Goal: Task Accomplishment & Management: Manage account settings

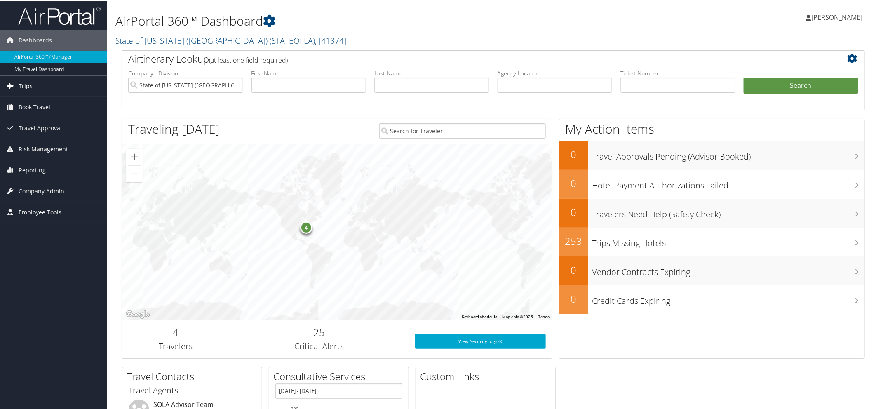
click at [34, 85] on link "Trips" at bounding box center [53, 85] width 107 height 21
click at [34, 186] on span "Travel Approval" at bounding box center [40, 189] width 43 height 21
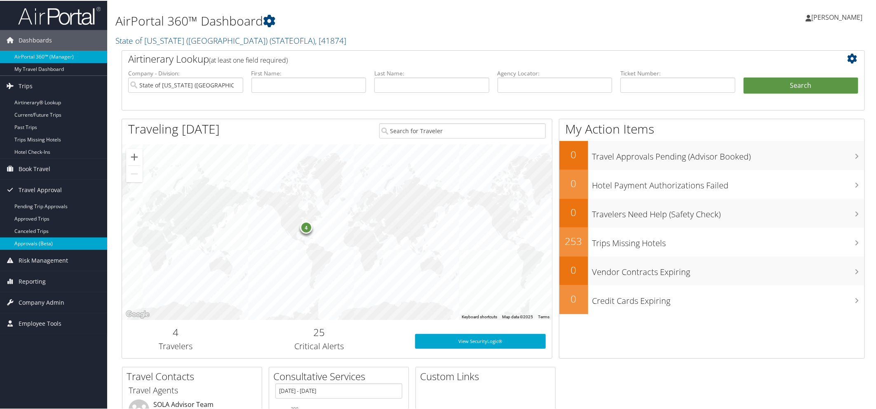
click at [49, 243] on link "Approvals (Beta)" at bounding box center [53, 243] width 107 height 12
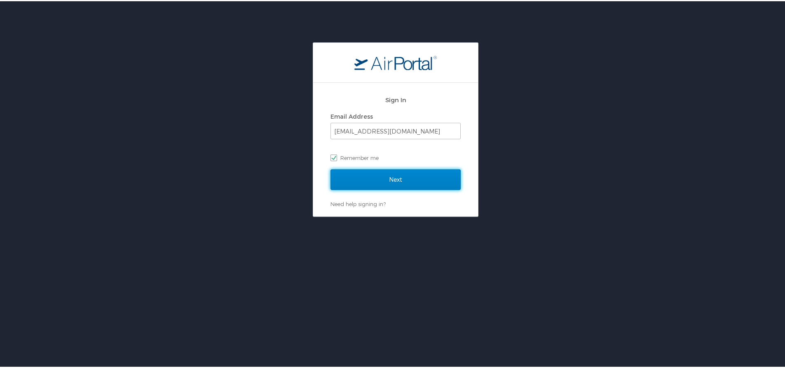
click at [362, 176] on input "Next" at bounding box center [396, 178] width 130 height 21
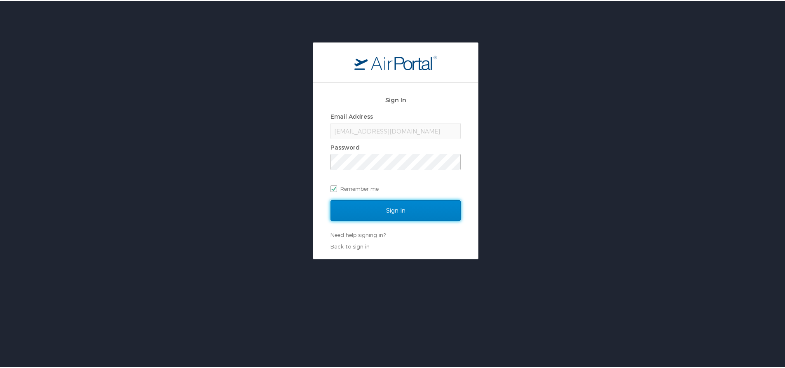
click at [365, 209] on input "Sign In" at bounding box center [396, 209] width 130 height 21
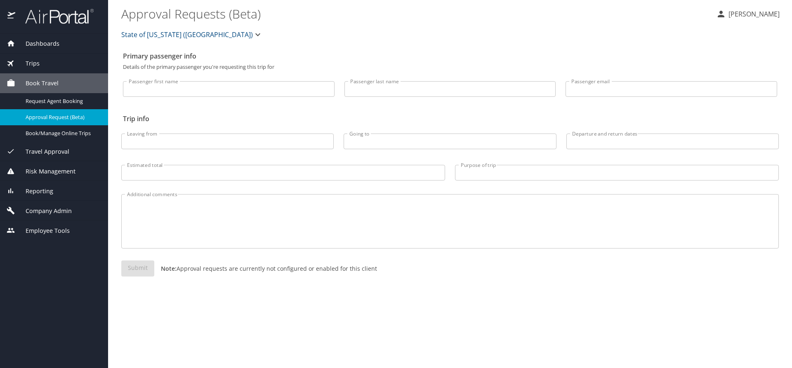
click at [71, 153] on div "Travel Approval" at bounding box center [54, 151] width 95 height 9
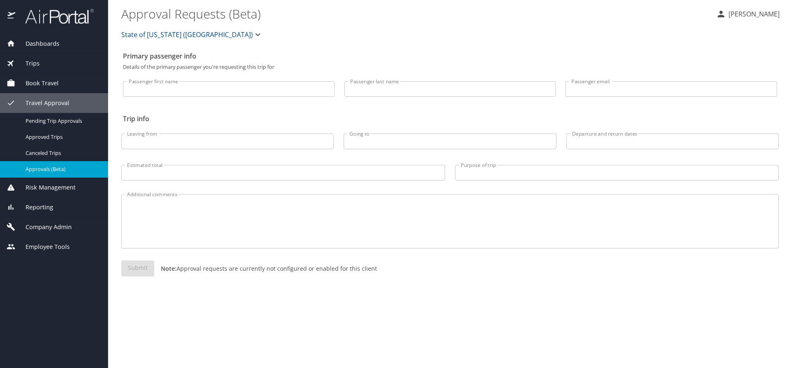
click at [64, 169] on span "Approvals (Beta)" at bounding box center [62, 169] width 73 height 8
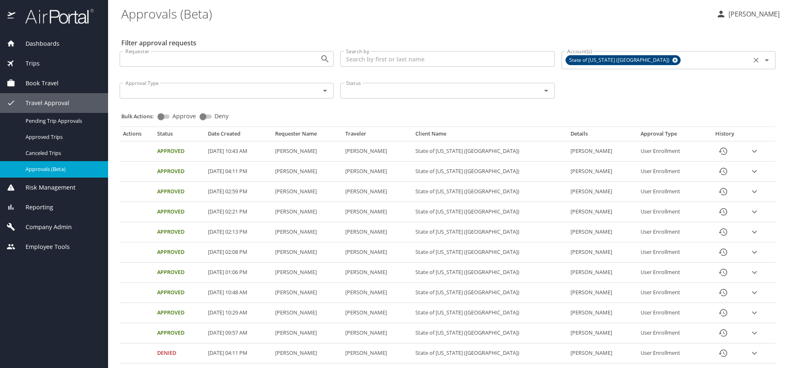
click at [624, 59] on span "State of Louisiana (SOLA)" at bounding box center [620, 60] width 108 height 9
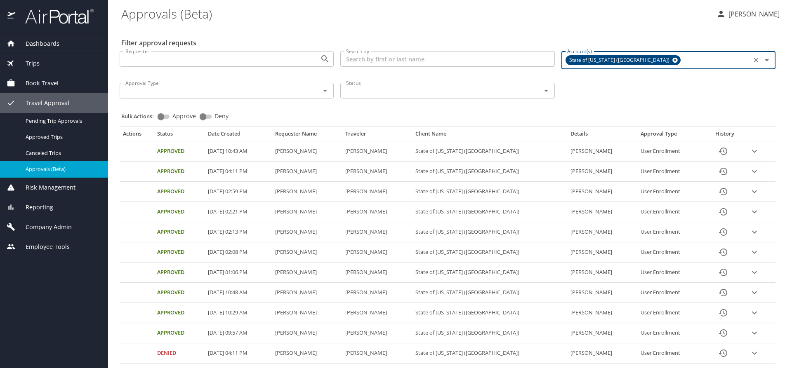
click at [672, 61] on icon at bounding box center [675, 60] width 6 height 9
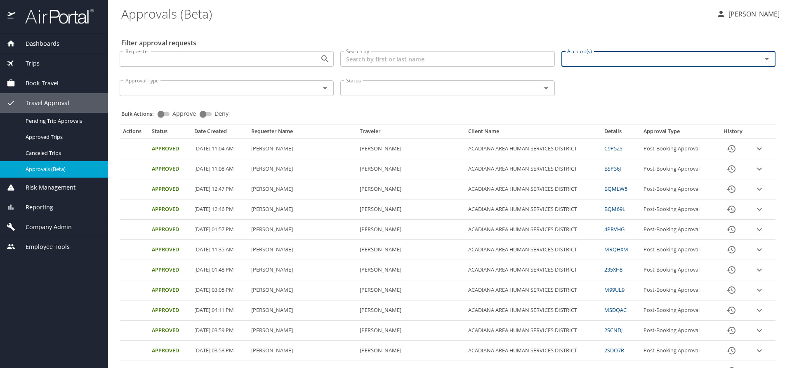
click at [622, 61] on input "Account(s)" at bounding box center [656, 59] width 185 height 11
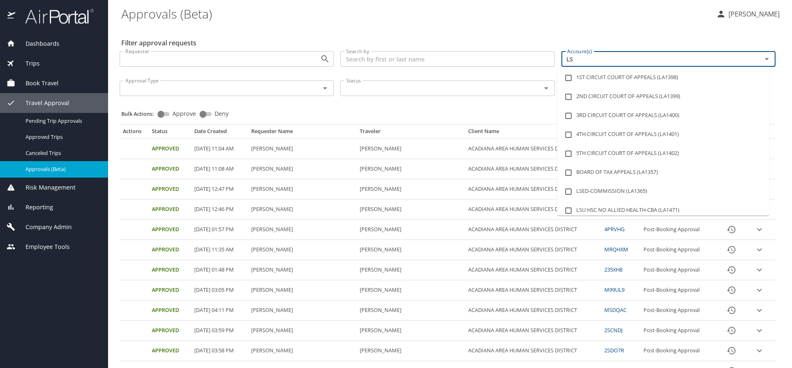
type input "LSU"
click at [664, 209] on li "LSU LSU HEALTH SCIENCES CTR SHREVEPORT (LA1481)" at bounding box center [663, 210] width 212 height 19
checkbox input "true"
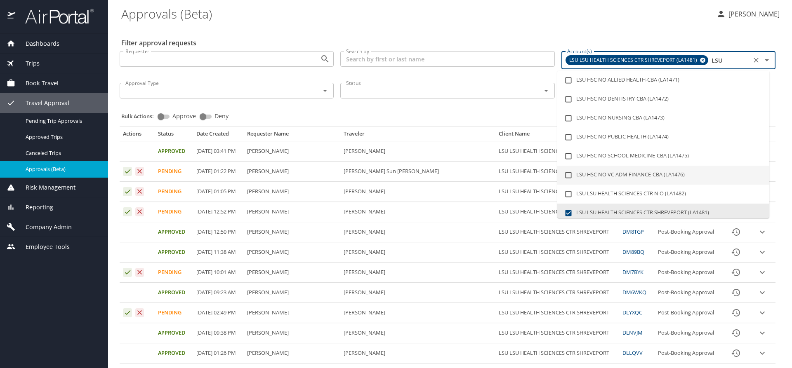
type input "LSU"
click at [422, 111] on div "Bulk Actions: Approve Deny" at bounding box center [449, 112] width 657 height 18
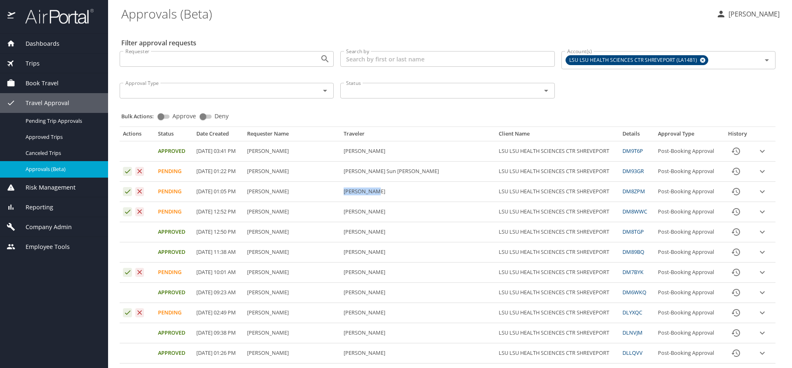
drag, startPoint x: 401, startPoint y: 191, endPoint x: 365, endPoint y: 191, distance: 36.3
click at [365, 191] on td "Aditya Vyas" at bounding box center [417, 192] width 155 height 20
copy td "Aditya Vyas"
click at [410, 172] on td "Kelly Sun Schulte" at bounding box center [417, 172] width 155 height 20
drag, startPoint x: 411, startPoint y: 171, endPoint x: 376, endPoint y: 172, distance: 34.2
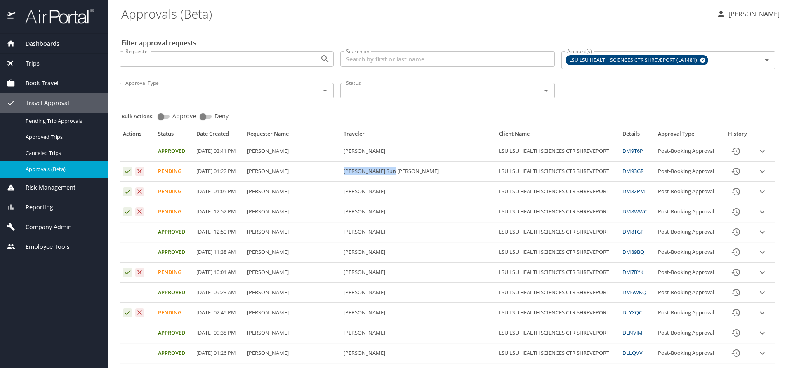
click at [367, 169] on td "Kelly Sun Schulte" at bounding box center [417, 172] width 155 height 20
copy td "Kelly Sun Schulte"
click at [654, 90] on div "Requester Requester Search by Search by Account(s) LSU LSU HEALTH SCIENCES CTR …" at bounding box center [447, 74] width 662 height 59
